Goal: Task Accomplishment & Management: Complete application form

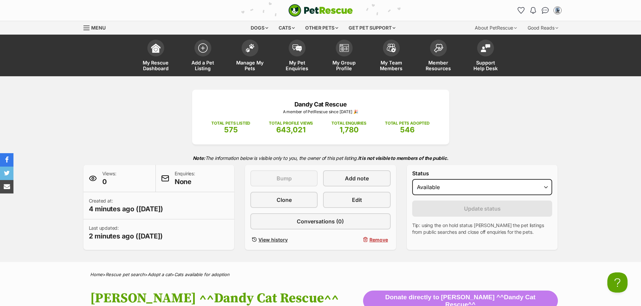
click at [92, 126] on div "Dandy Cat Rescue A member of PetRescue since [DATE] 🎉 TOTAL PETS LISTED 575 TOT…" at bounding box center [320, 170] width 494 height 160
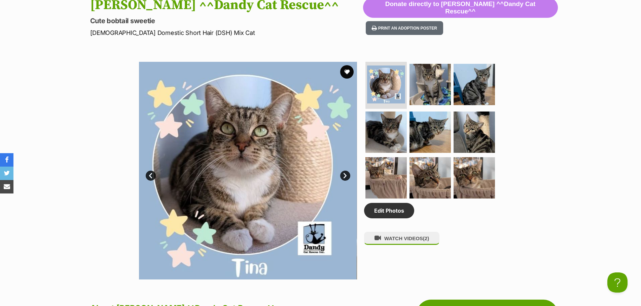
scroll to position [370, 0]
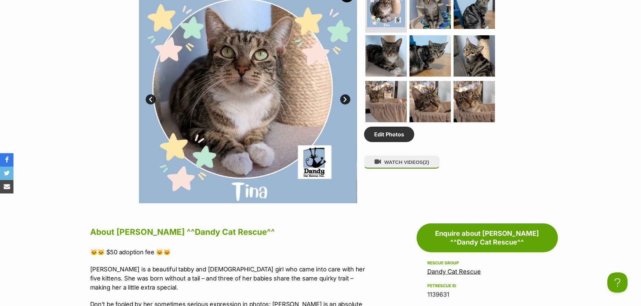
drag, startPoint x: 102, startPoint y: 250, endPoint x: 190, endPoint y: 248, distance: 87.5
copy p "🐱🐱 $50 adoption fee 🐱🐱"
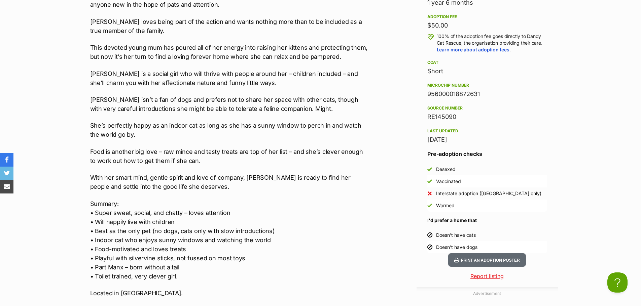
scroll to position [875, 0]
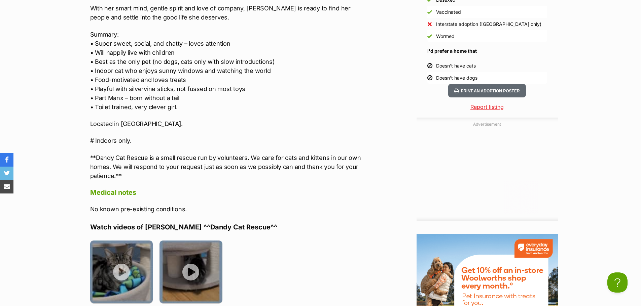
click at [78, 136] on div "Donate to Tina ^^Dandy Cat Rescue^^ Donate to Tina ^^Dandy Cat Rescue^^ at Dand…" at bounding box center [320, 199] width 494 height 974
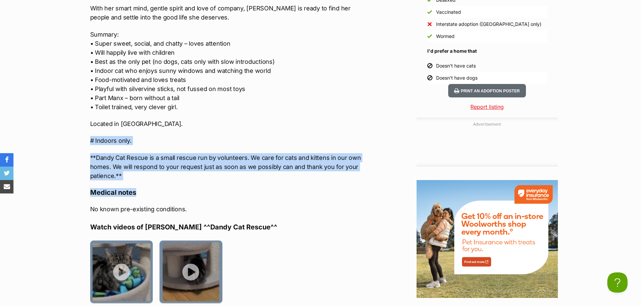
drag, startPoint x: 90, startPoint y: 127, endPoint x: 147, endPoint y: 172, distance: 72.6
click at [147, 172] on div "About Tina ^^Dandy Cat Rescue^^ 🐱🐱 $50 adoption fee 🐱🐱 Tina is a beautiful tabb…" at bounding box center [229, 104] width 278 height 768
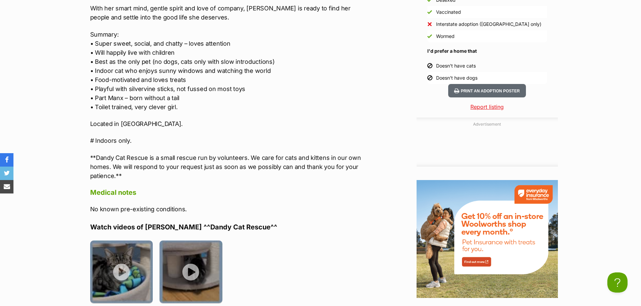
scroll to position [0, 0]
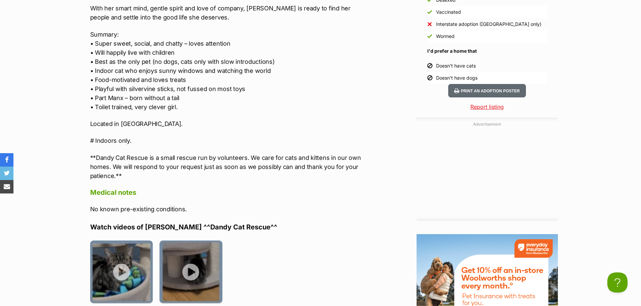
click at [92, 136] on p "# Indoors only." at bounding box center [229, 140] width 278 height 9
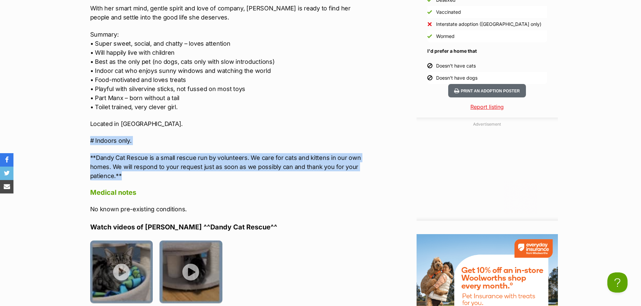
drag, startPoint x: 90, startPoint y: 127, endPoint x: 146, endPoint y: 169, distance: 69.6
copy div "# Indoors only. **Dandy Cat Rescue is a small rescue run by volunteers. We care…"
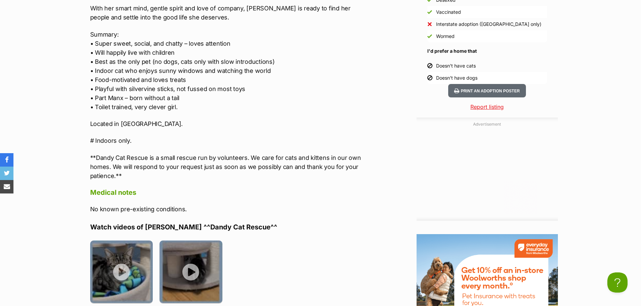
click at [354, 66] on p "Summary: • Super sweet, social, and chatty – loves attention • Will happily liv…" at bounding box center [229, 71] width 278 height 82
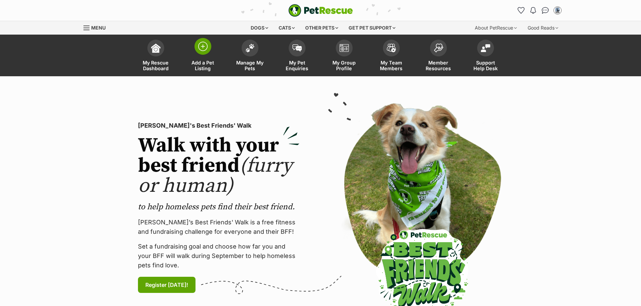
click at [201, 50] on img at bounding box center [202, 46] width 9 height 9
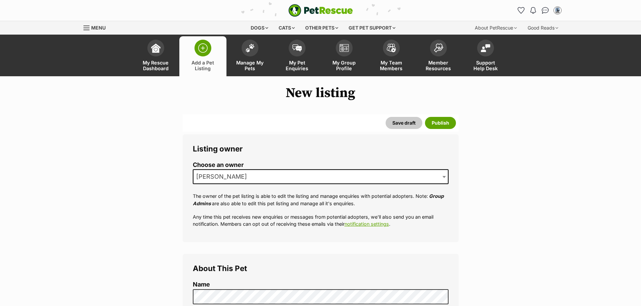
scroll to position [168, 0]
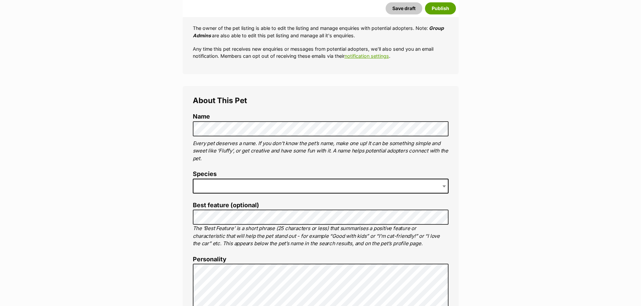
click at [233, 186] on span at bounding box center [321, 186] width 256 height 15
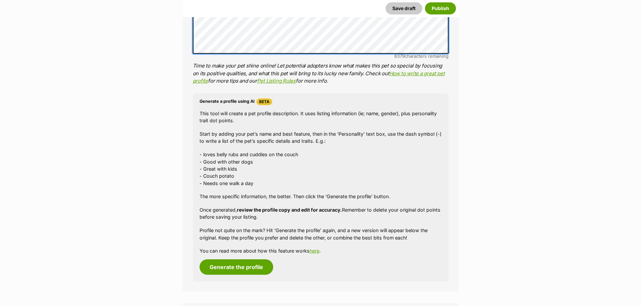
scroll to position [774, 0]
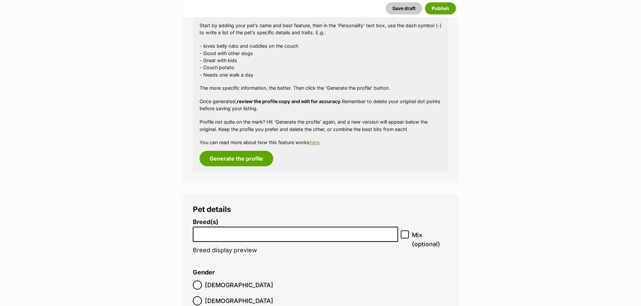
click at [218, 234] on input "search" at bounding box center [295, 232] width 201 height 7
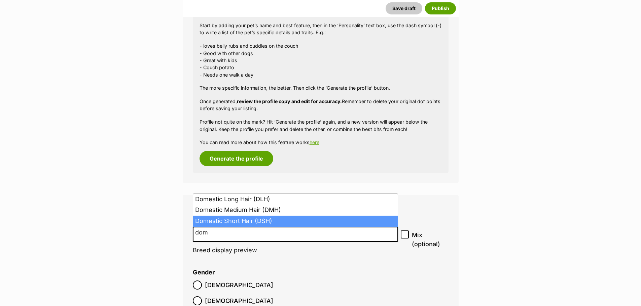
type input "dom"
select select "252102"
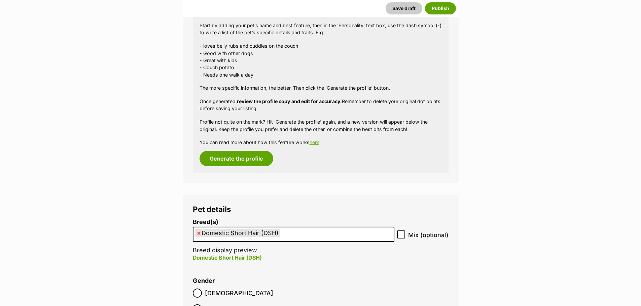
click at [403, 235] on icon at bounding box center [401, 234] width 5 height 5
click at [403, 235] on input "Mix (optional)" at bounding box center [401, 235] width 8 height 8
checkbox input "true"
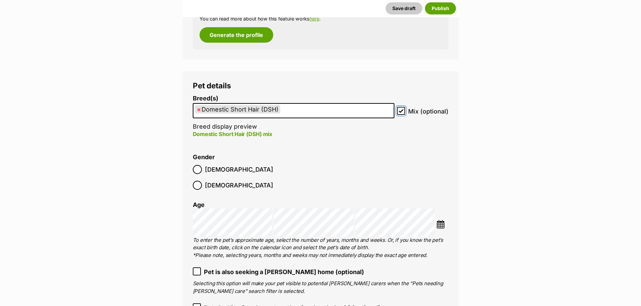
scroll to position [942, 0]
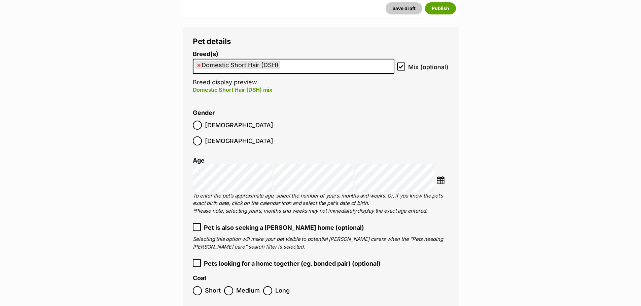
click at [439, 176] on img at bounding box center [440, 180] width 8 height 8
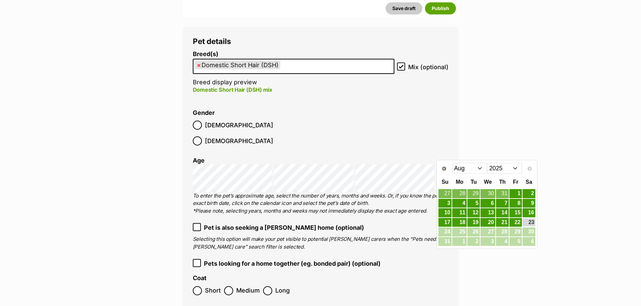
click at [483, 168] on select "Jan Feb Mar Apr May Jun Jul Aug" at bounding box center [469, 168] width 35 height 11
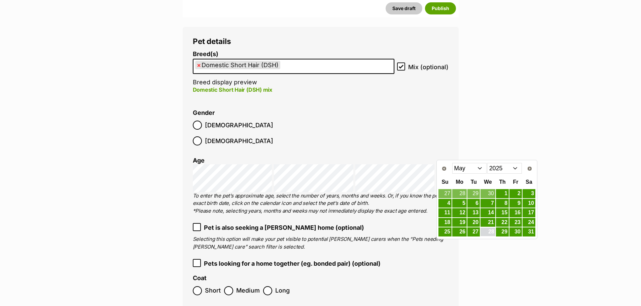
click at [490, 232] on link "28" at bounding box center [487, 232] width 15 height 8
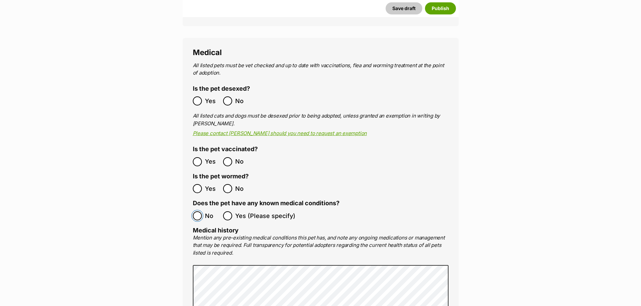
scroll to position [1581, 0]
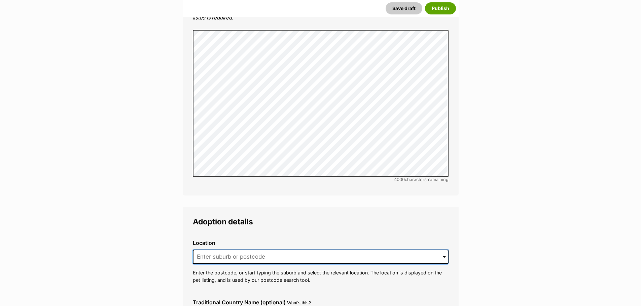
click at [209, 250] on input at bounding box center [321, 257] width 256 height 15
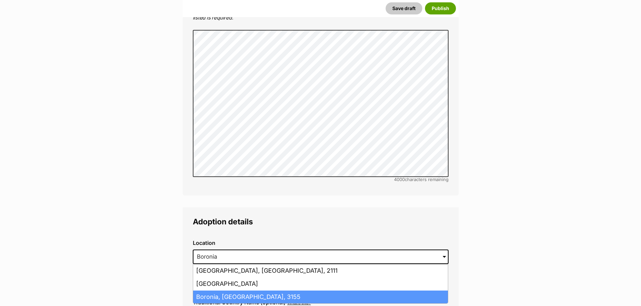
click at [223, 291] on li "Boronia, Victoria, 3155" at bounding box center [320, 297] width 255 height 13
type input "Boronia, Victoria, 3155"
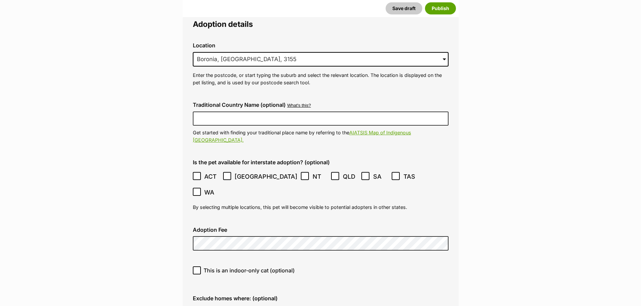
scroll to position [1783, 0]
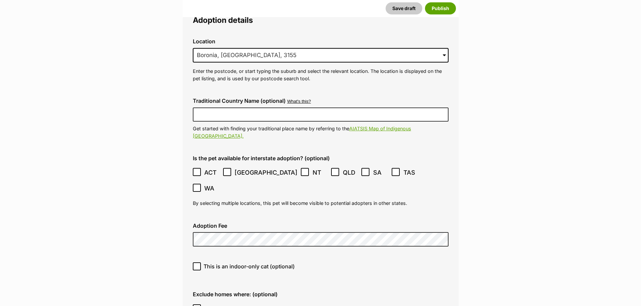
click at [197, 264] on icon at bounding box center [196, 266] width 5 height 5
click at [197, 263] on input "This is an indoor-only cat (optional)" at bounding box center [197, 267] width 8 height 8
checkbox input "true"
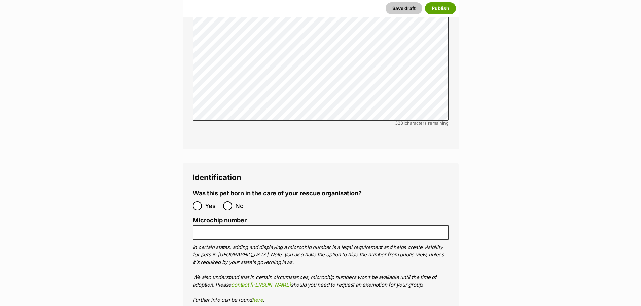
scroll to position [2287, 0]
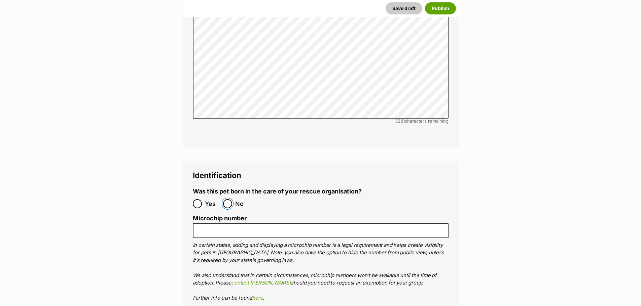
click at [227, 199] on input "No" at bounding box center [227, 203] width 9 height 9
radio input "true"
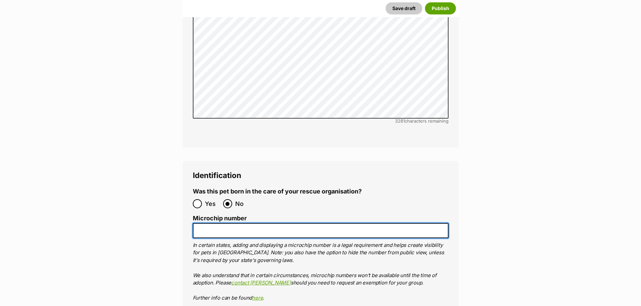
click at [230, 223] on input "Microchip number" at bounding box center [321, 230] width 256 height 15
paste input "956000017228755"
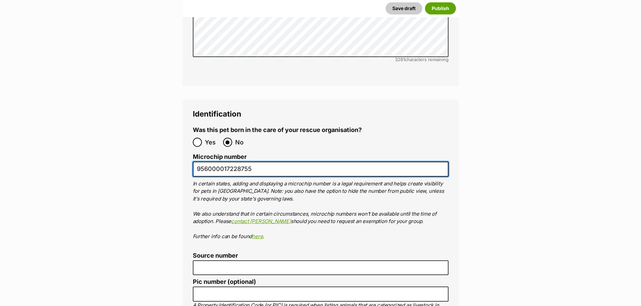
scroll to position [2455, 0]
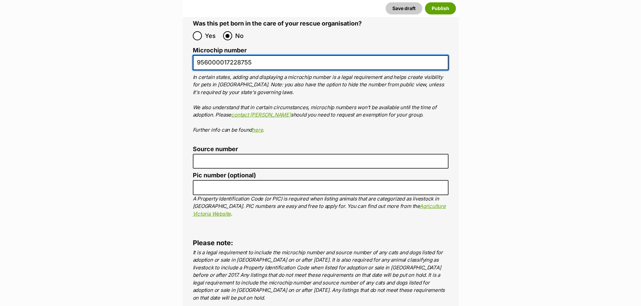
type input "956000017228755"
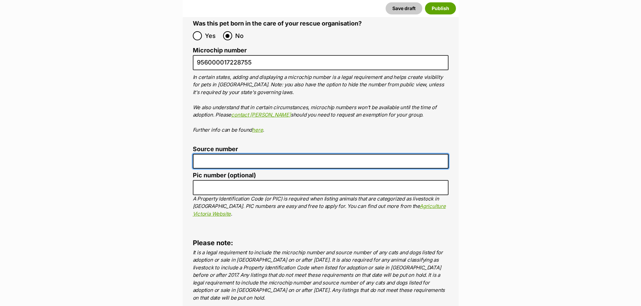
click at [212, 154] on input "Source number" at bounding box center [321, 161] width 256 height 15
type input "RE145090"
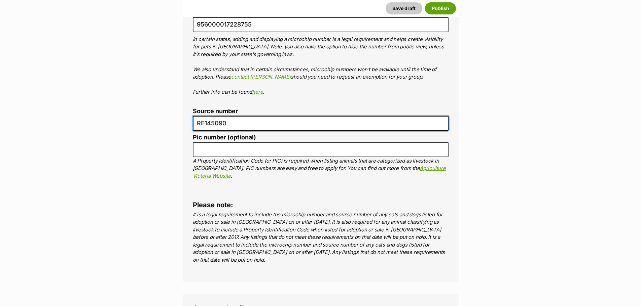
scroll to position [2624, 0]
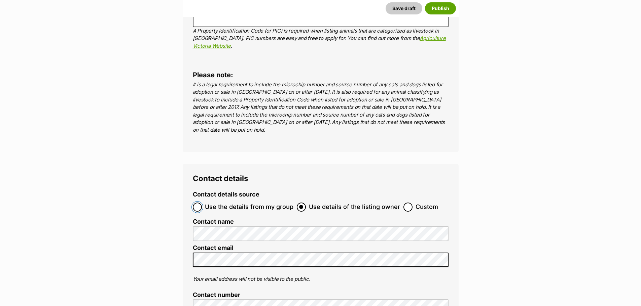
click at [194, 203] on input "Use the details from my group" at bounding box center [197, 207] width 9 height 9
radio input "true"
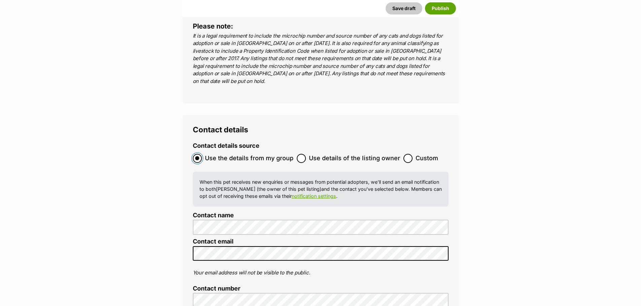
scroll to position [2792, 0]
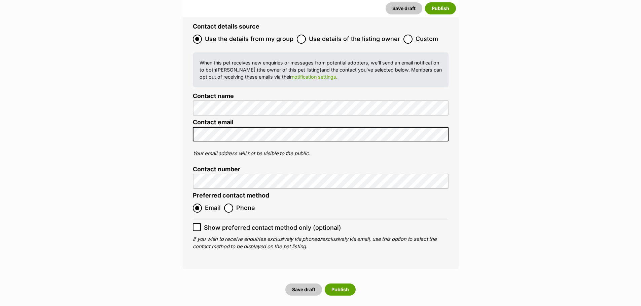
click at [198, 225] on icon at bounding box center [196, 227] width 5 height 5
click at [198, 223] on input "Show preferred contact method only (optional)" at bounding box center [197, 227] width 8 height 8
checkbox input "true"
click at [297, 284] on button "Save draft" at bounding box center [303, 290] width 37 height 12
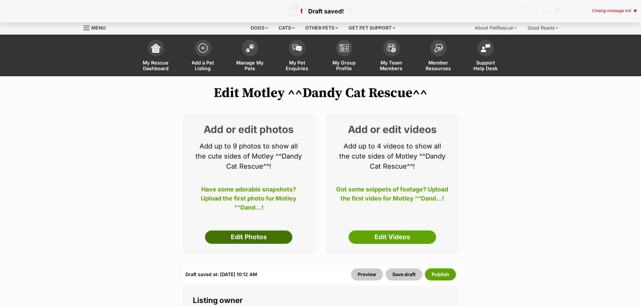
click at [279, 240] on link "Edit Photos" at bounding box center [248, 237] width 87 height 13
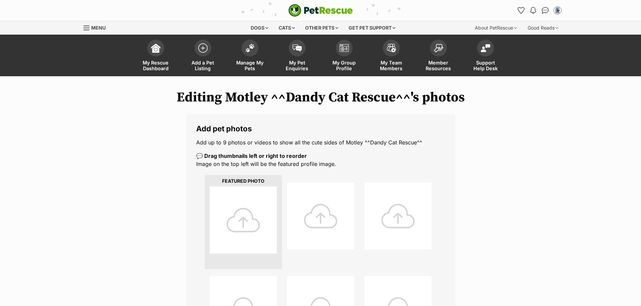
scroll to position [202, 0]
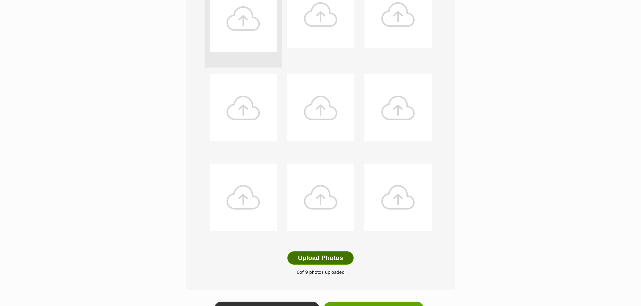
click at [317, 262] on button "Upload Photos" at bounding box center [320, 258] width 66 height 13
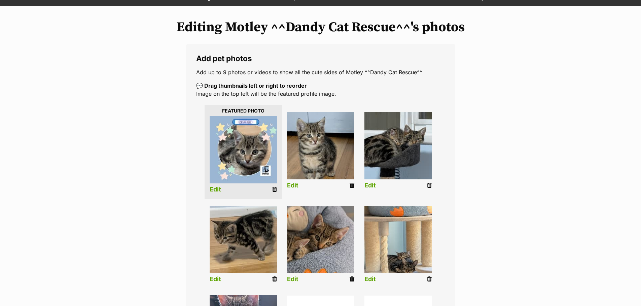
scroll to position [68, 0]
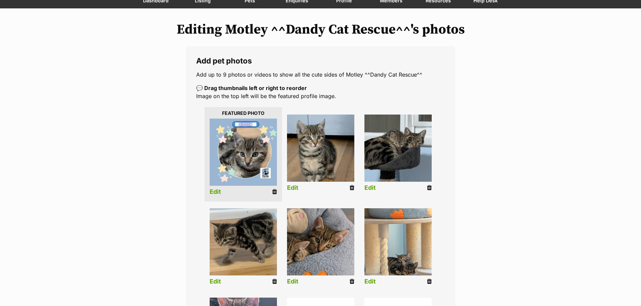
click at [217, 194] on link "Edit" at bounding box center [215, 192] width 11 height 7
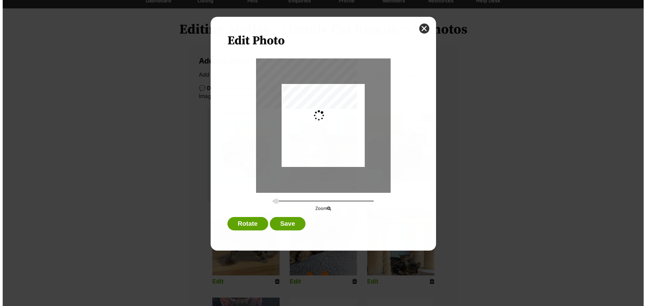
scroll to position [0, 0]
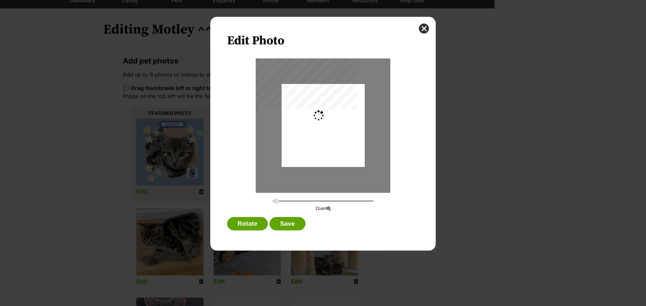
type input "0.3276"
click at [349, 138] on div "Dialog Window - Close (Press escape to close)" at bounding box center [319, 125] width 99 height 83
click at [300, 223] on button "Save" at bounding box center [287, 223] width 36 height 13
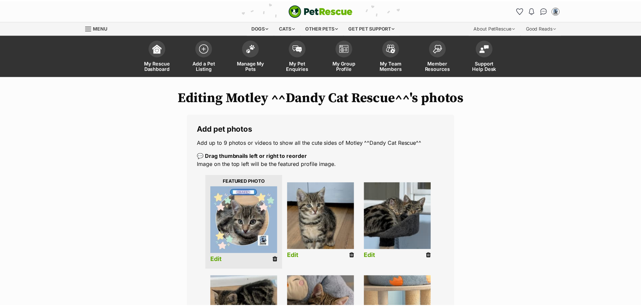
scroll to position [68, 0]
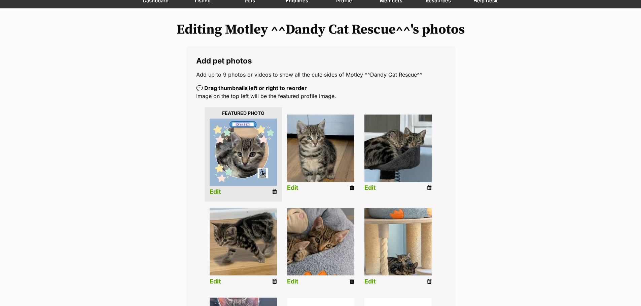
click at [292, 189] on link "Edit" at bounding box center [292, 188] width 11 height 7
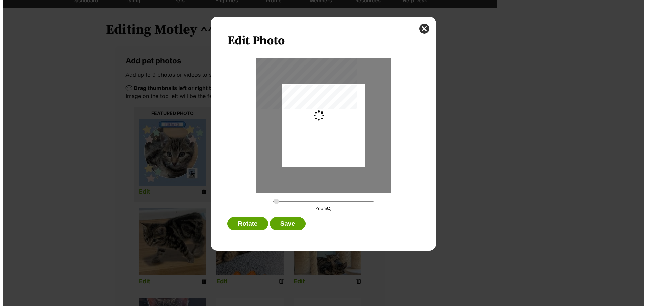
scroll to position [0, 0]
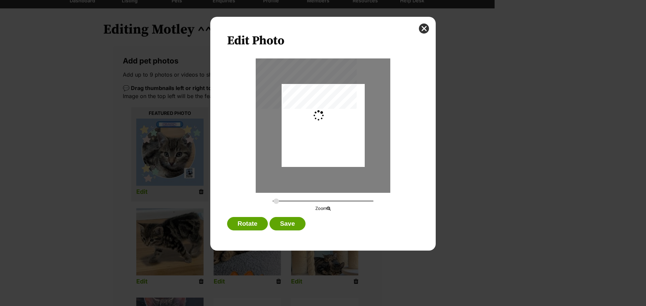
type input "0.2744"
drag, startPoint x: 340, startPoint y: 123, endPoint x: 340, endPoint y: 131, distance: 7.7
click at [340, 131] on div "Dialog Window - Close (Press escape to close)" at bounding box center [323, 136] width 83 height 106
click at [288, 222] on button "Save" at bounding box center [287, 223] width 36 height 13
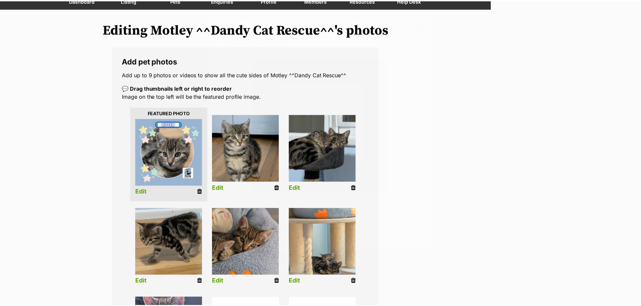
scroll to position [68, 0]
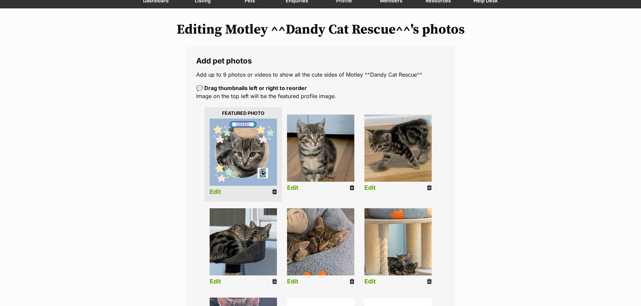
click at [371, 190] on link "Edit" at bounding box center [369, 188] width 11 height 7
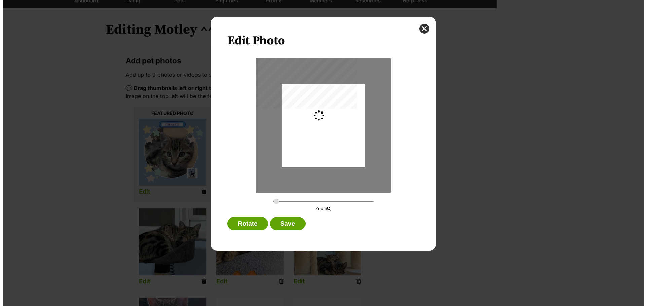
scroll to position [0, 0]
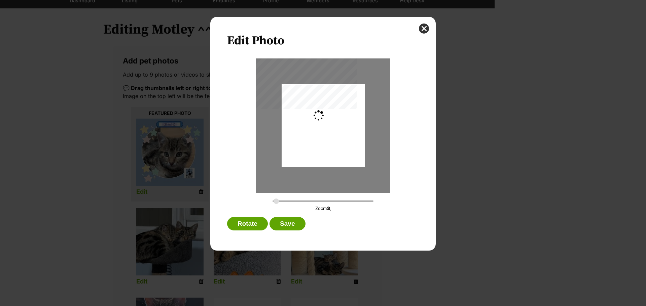
type input "0.2744"
drag, startPoint x: 291, startPoint y: 224, endPoint x: 349, endPoint y: 223, distance: 58.2
click at [291, 224] on button "Save" at bounding box center [287, 223] width 36 height 13
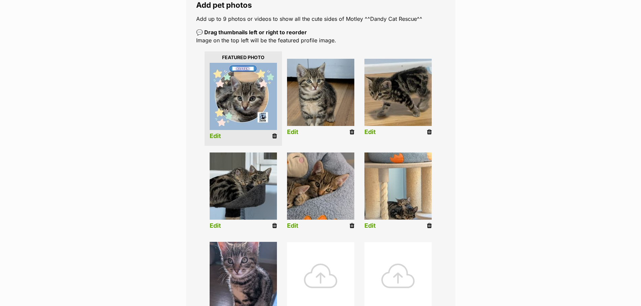
scroll to position [135, 0]
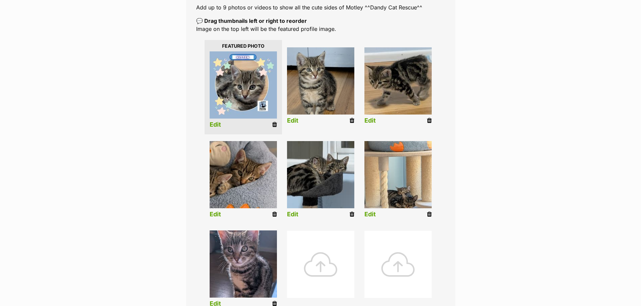
click at [217, 214] on link "Edit" at bounding box center [215, 214] width 11 height 7
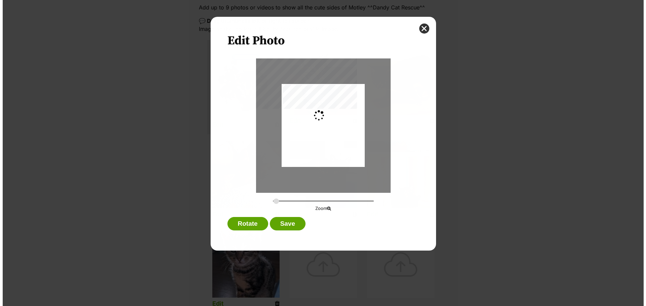
scroll to position [0, 0]
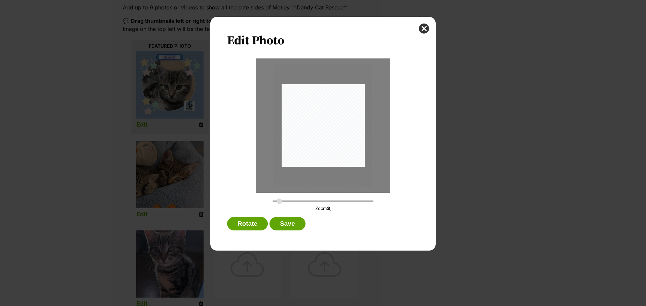
drag, startPoint x: 276, startPoint y: 202, endPoint x: 279, endPoint y: 200, distance: 3.9
type input "0.3262"
click at [279, 200] on input "Dialog Window - Close (Press escape to close)" at bounding box center [322, 201] width 101 height 6
drag, startPoint x: 326, startPoint y: 133, endPoint x: 324, endPoint y: 140, distance: 7.0
click at [324, 140] on div "Dialog Window - Close (Press escape to close)" at bounding box center [320, 132] width 99 height 122
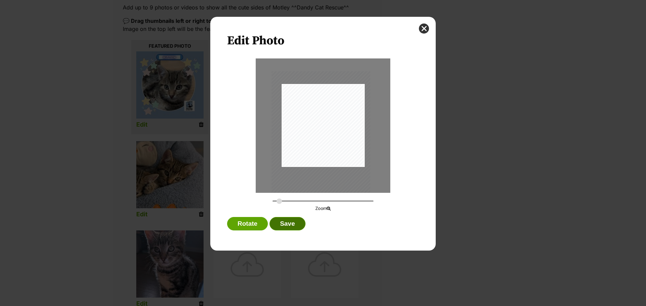
click at [299, 227] on button "Save" at bounding box center [287, 223] width 36 height 13
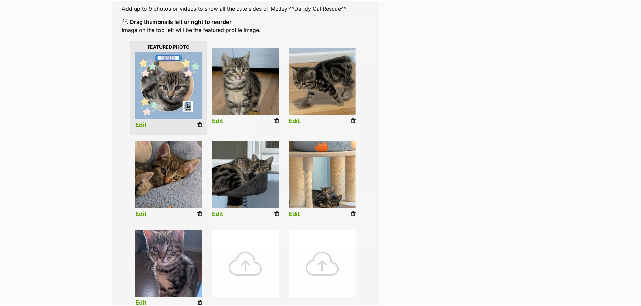
scroll to position [135, 0]
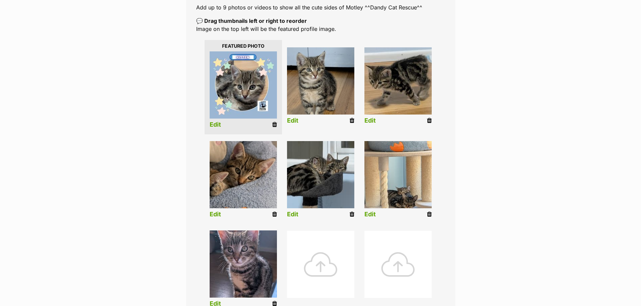
click at [294, 215] on link "Edit" at bounding box center [292, 214] width 11 height 7
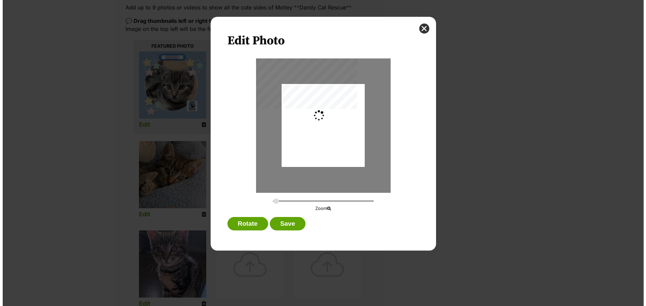
scroll to position [0, 0]
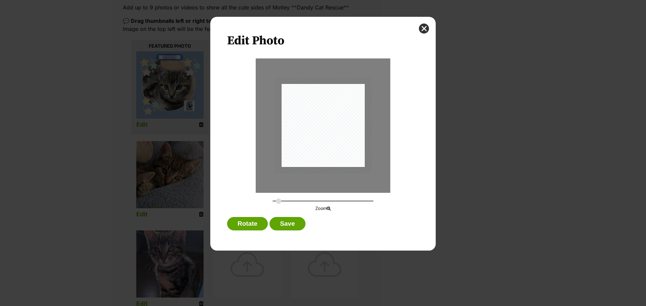
drag, startPoint x: 273, startPoint y: 204, endPoint x: 279, endPoint y: 204, distance: 5.4
type input "0.3203"
click at [279, 204] on input "Dialog Window - Close (Press escape to close)" at bounding box center [322, 201] width 101 height 6
drag, startPoint x: 338, startPoint y: 129, endPoint x: 336, endPoint y: 139, distance: 9.9
click at [336, 139] on div "Dialog Window - Close (Press escape to close)" at bounding box center [321, 132] width 97 height 96
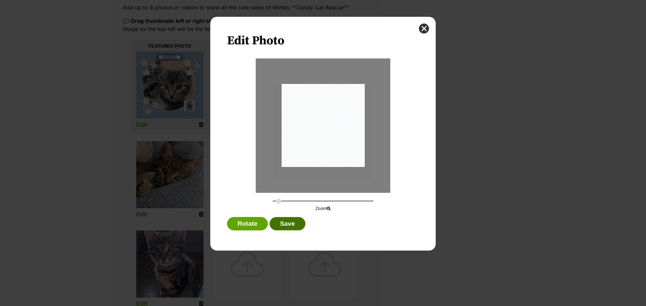
click at [288, 225] on button "Save" at bounding box center [287, 223] width 36 height 13
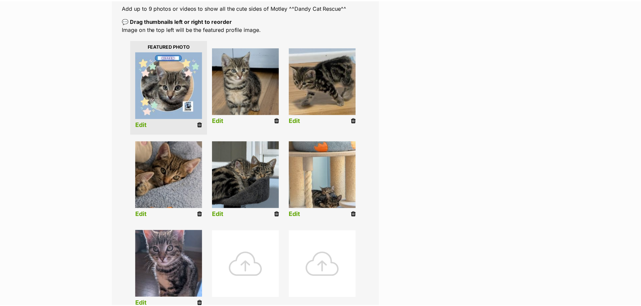
scroll to position [135, 0]
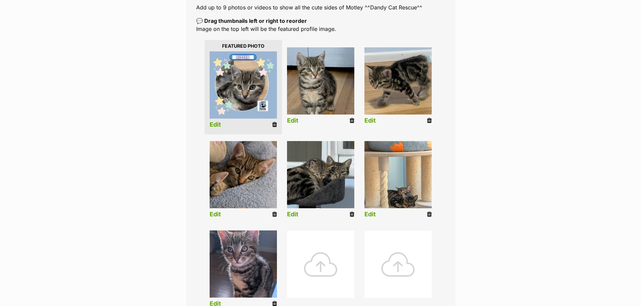
click at [366, 214] on link "Edit" at bounding box center [369, 214] width 11 height 7
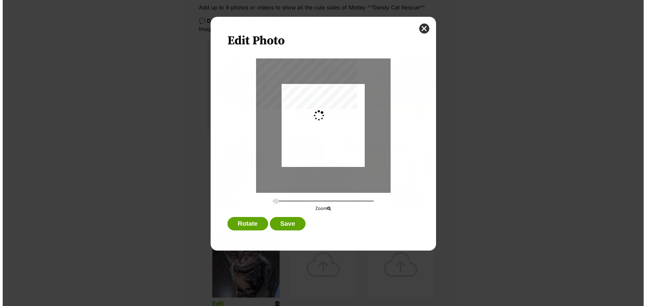
scroll to position [0, 0]
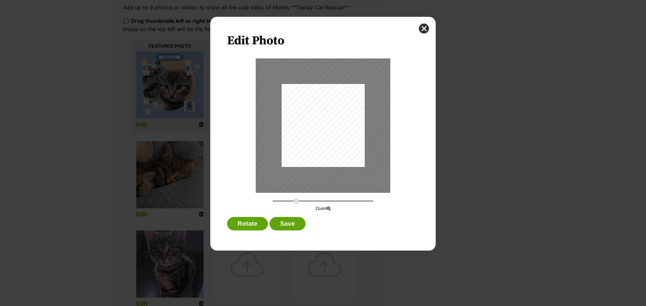
drag, startPoint x: 274, startPoint y: 202, endPoint x: 296, endPoint y: 201, distance: 22.6
click at [296, 201] on input "Dialog Window - Close (Press escape to close)" at bounding box center [322, 201] width 101 height 6
drag, startPoint x: 338, startPoint y: 141, endPoint x: 328, endPoint y: 149, distance: 13.4
click at [328, 149] on div "Dialog Window - Close (Press escape to close)" at bounding box center [309, 144] width 165 height 294
drag, startPoint x: 330, startPoint y: 155, endPoint x: 324, endPoint y: 157, distance: 6.4
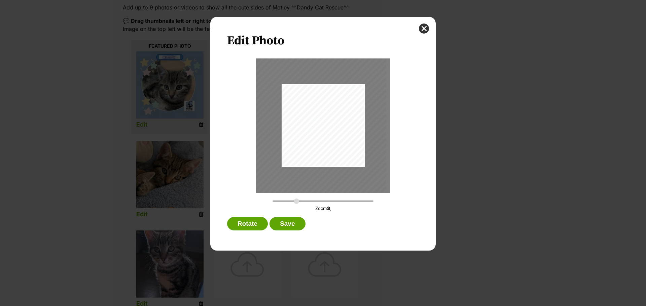
click at [324, 157] on div "Dialog Window - Close (Press escape to close)" at bounding box center [303, 146] width 165 height 294
drag, startPoint x: 296, startPoint y: 199, endPoint x: 301, endPoint y: 199, distance: 5.0
type input "0.611"
click at [301, 199] on input "Dialog Window - Close (Press escape to close)" at bounding box center [322, 201] width 101 height 6
click at [348, 146] on div "Dialog Window - Close (Press escape to close)" at bounding box center [301, 151] width 185 height 329
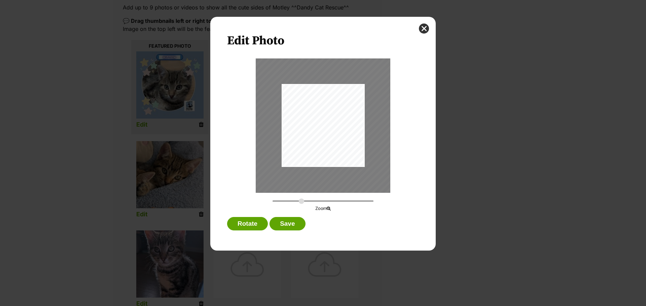
drag, startPoint x: 348, startPoint y: 146, endPoint x: 347, endPoint y: 139, distance: 7.5
click at [347, 139] on div "Dialog Window - Close (Press escape to close)" at bounding box center [300, 143] width 185 height 329
click at [292, 224] on button "Save" at bounding box center [287, 223] width 36 height 13
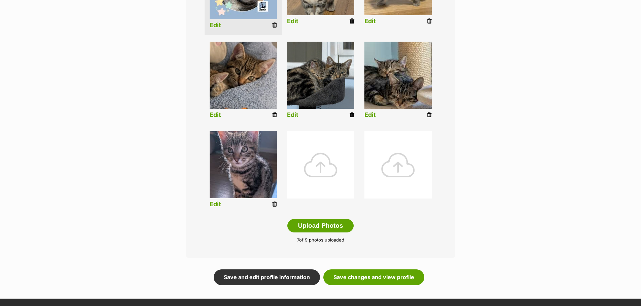
scroll to position [236, 0]
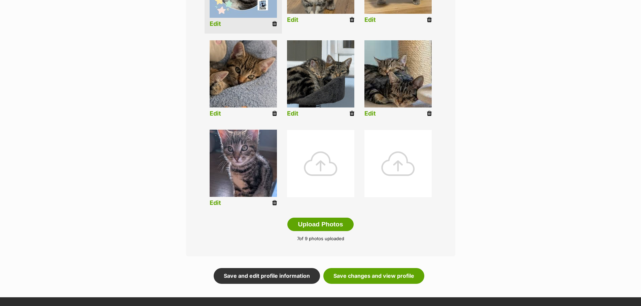
click at [211, 200] on link "Edit" at bounding box center [215, 203] width 11 height 7
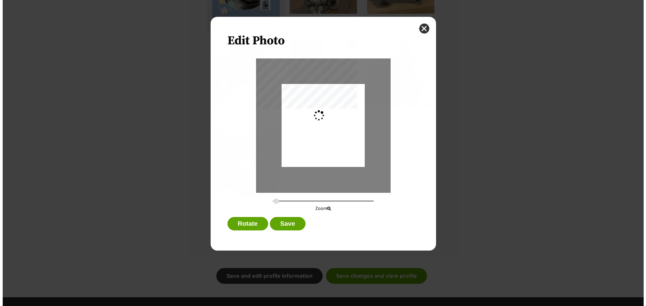
scroll to position [0, 0]
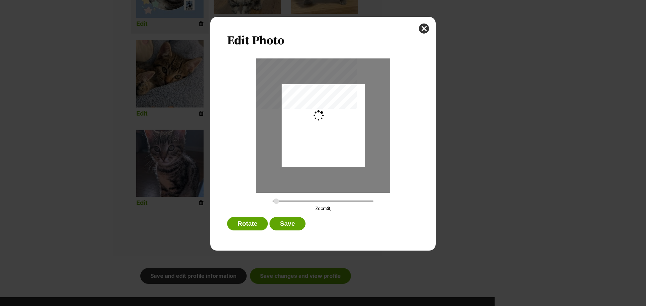
type input "0.2744"
drag, startPoint x: 338, startPoint y: 107, endPoint x: 337, endPoint y: 140, distance: 33.0
click at [337, 140] on div "Dialog Window - Close (Press escape to close)" at bounding box center [323, 158] width 83 height 148
click at [285, 226] on button "Save" at bounding box center [287, 223] width 36 height 13
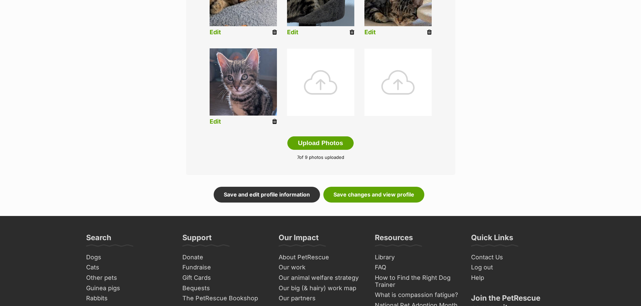
scroll to position [337, 0]
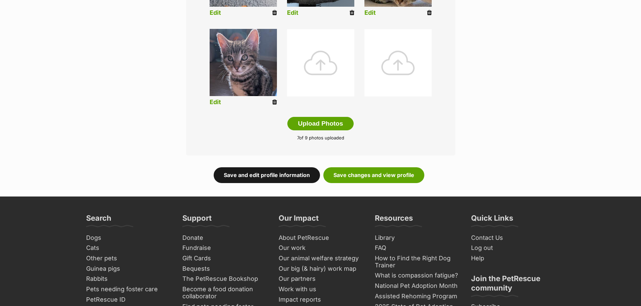
click at [281, 175] on link "Save and edit profile information" at bounding box center [267, 175] width 106 height 15
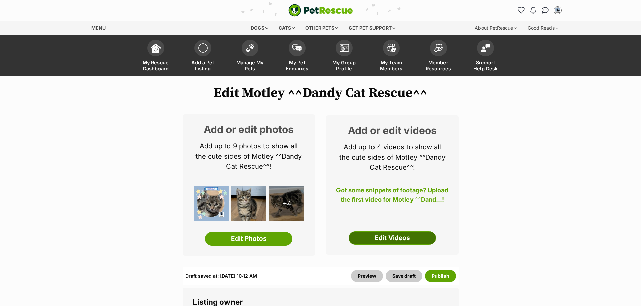
click at [420, 237] on link "Edit Videos" at bounding box center [391, 238] width 87 height 13
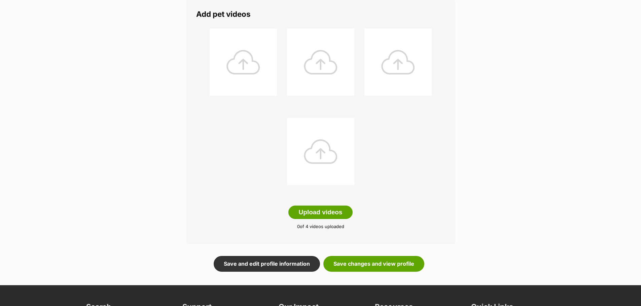
scroll to position [235, 0]
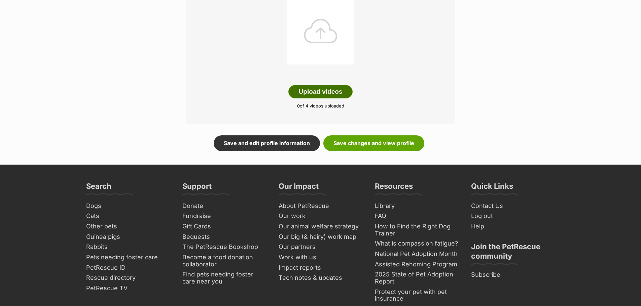
click at [327, 94] on button "Upload videos" at bounding box center [320, 91] width 65 height 13
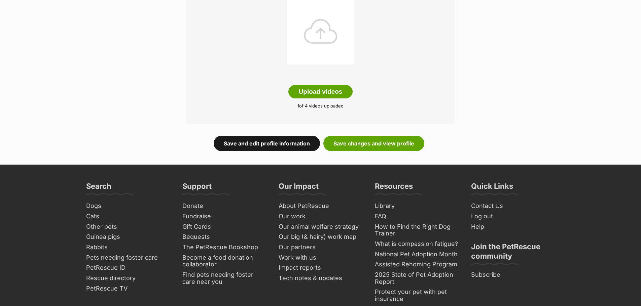
click at [283, 144] on link "Save and edit profile information" at bounding box center [267, 143] width 106 height 15
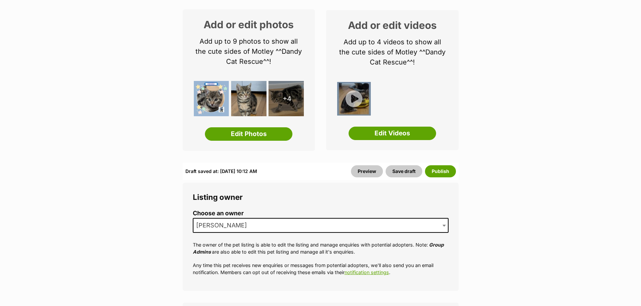
scroll to position [135, 0]
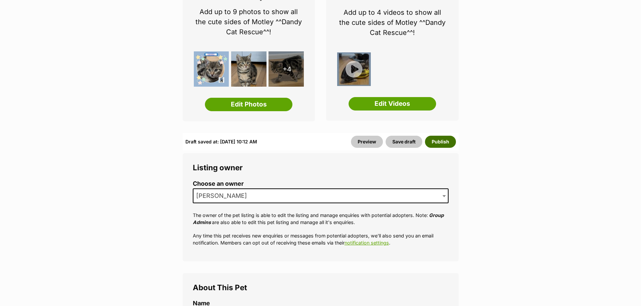
click at [449, 143] on button "Publish" at bounding box center [440, 142] width 31 height 12
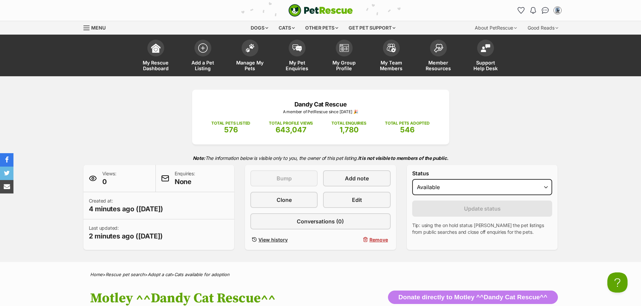
click at [87, 107] on div "Dandy Cat Rescue A member of PetRescue since [DATE] 🎉 TOTAL PETS LISTED 576 TOT…" at bounding box center [320, 170] width 494 height 160
click at [251, 47] on img at bounding box center [249, 46] width 9 height 9
